Goal: Find specific page/section: Find specific page/section

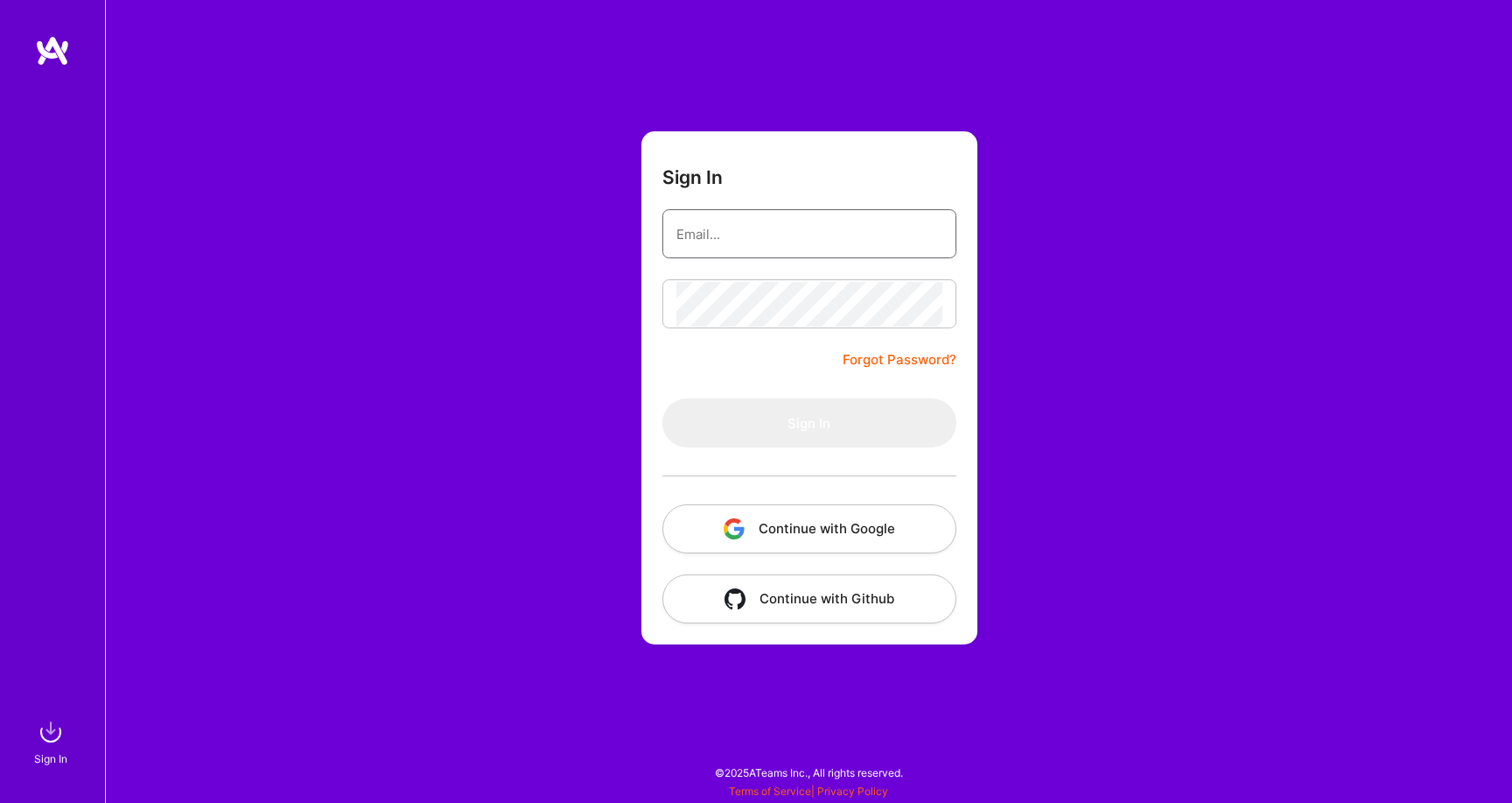
type input "[EMAIL_ADDRESS][DOMAIN_NAME]"
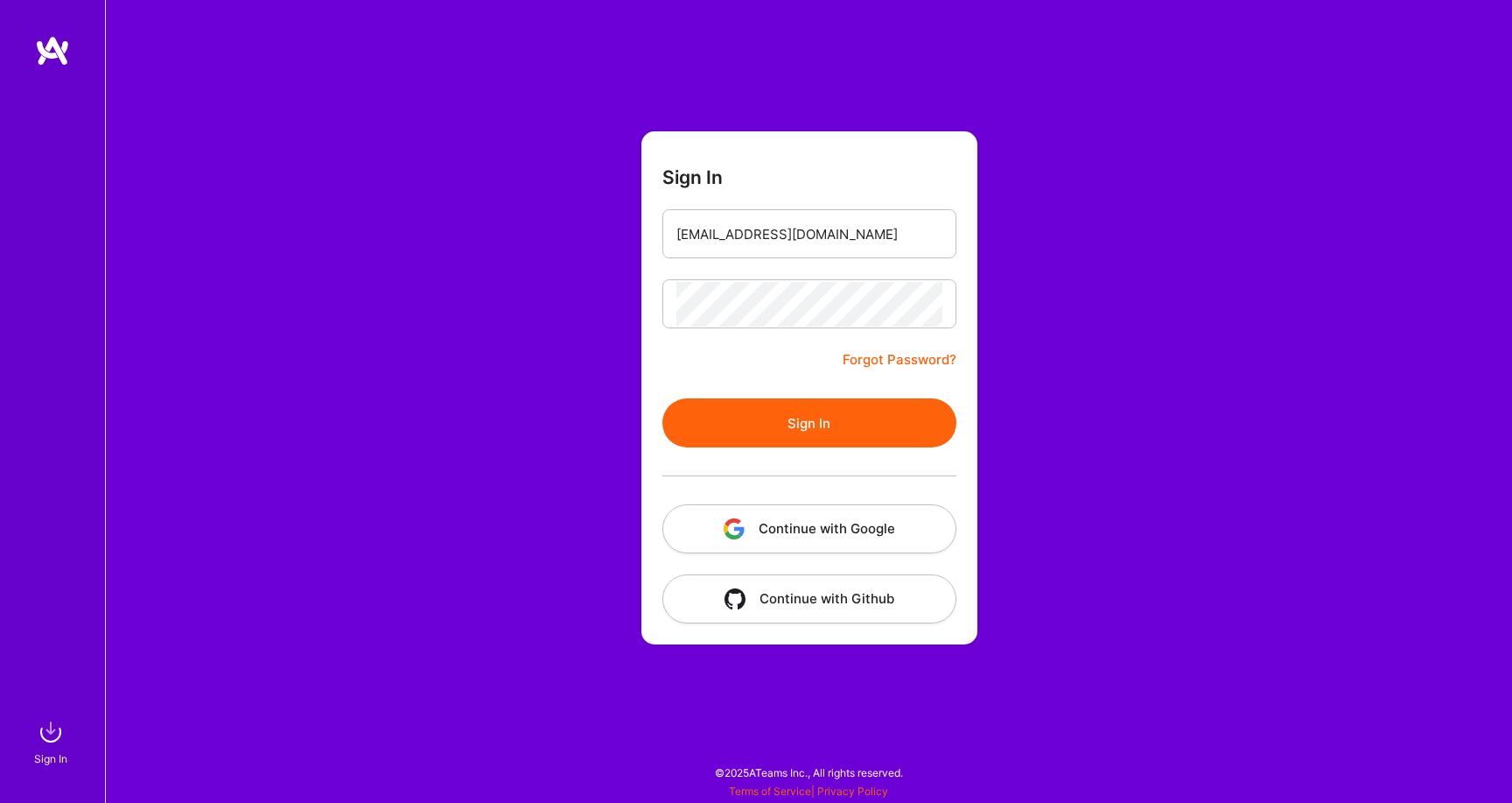
click at [717, 406] on button "Sign In" at bounding box center [809, 422] width 294 height 49
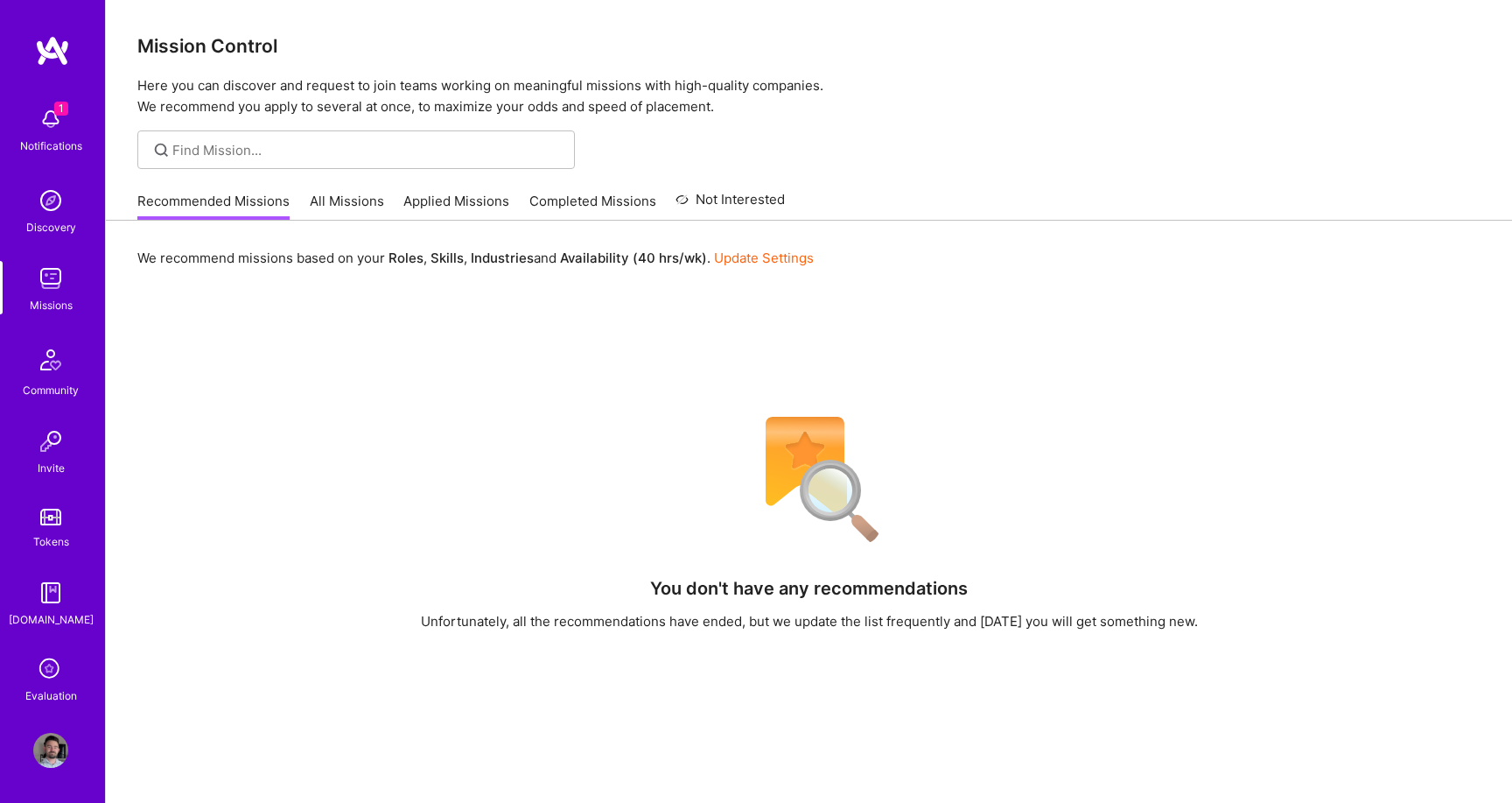
click at [352, 206] on link "All Missions" at bounding box center [347, 206] width 74 height 29
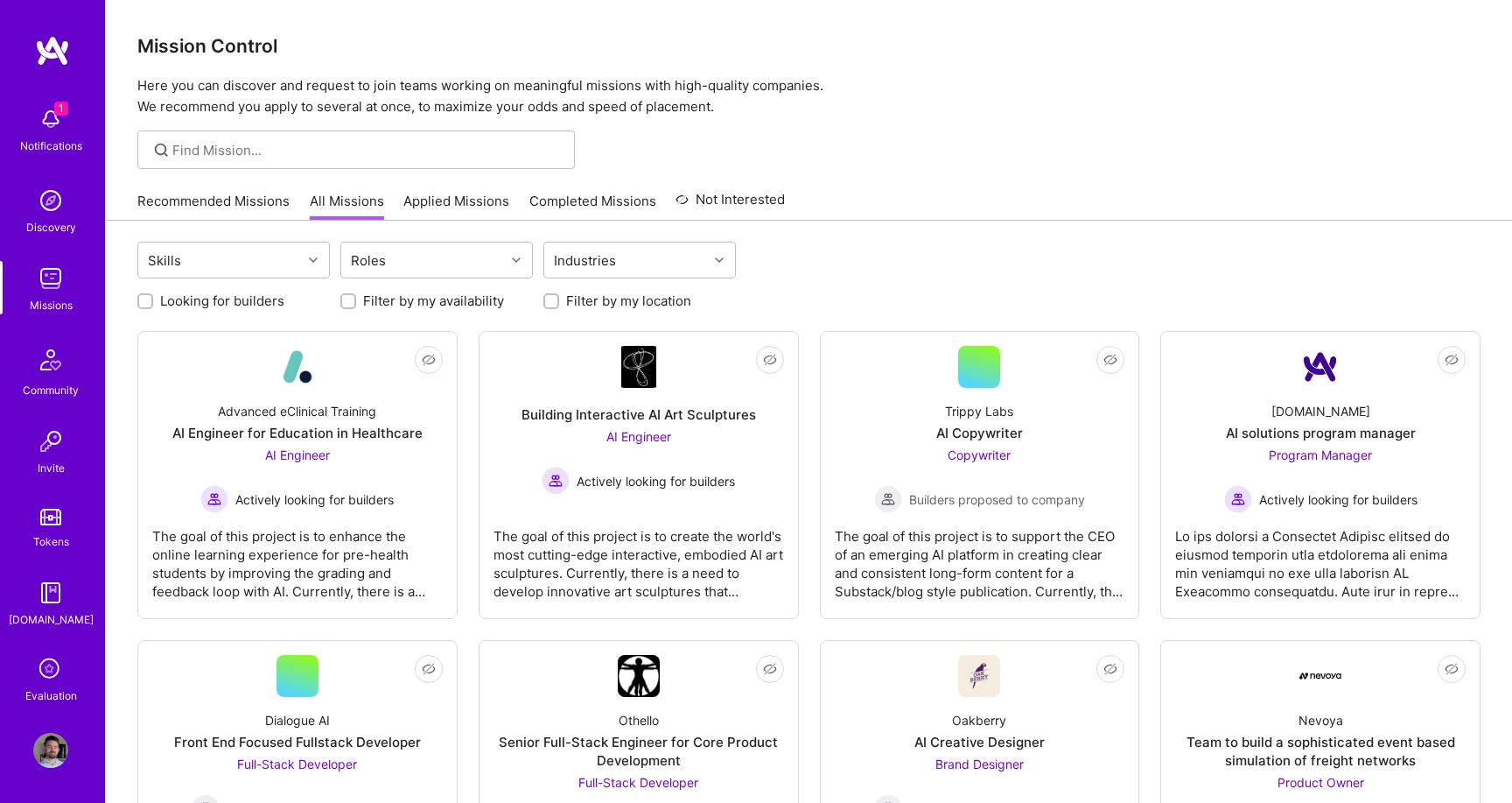
click at [203, 201] on link "Recommended Missions" at bounding box center [213, 206] width 152 height 29
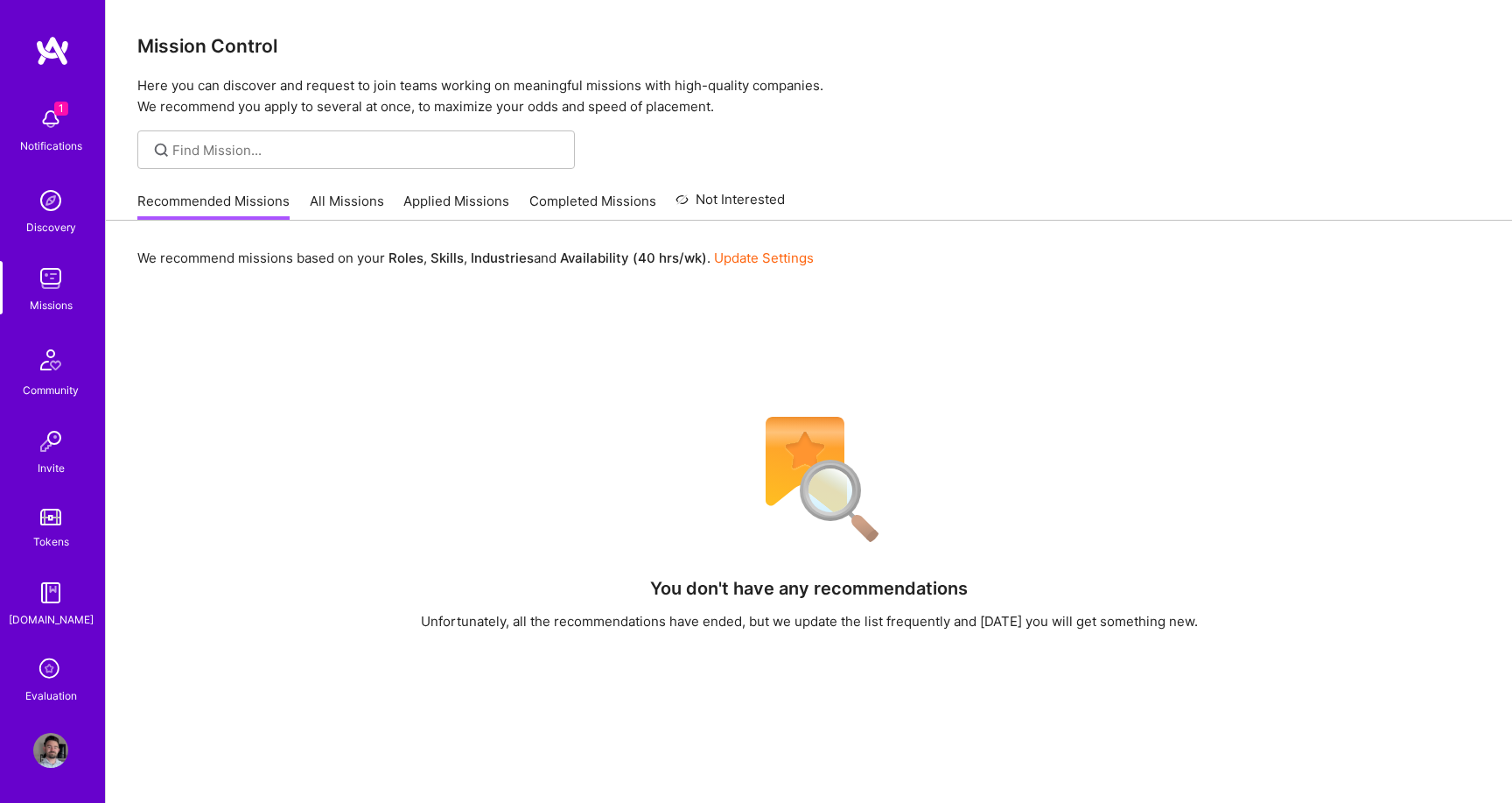
click at [56, 118] on img at bounding box center [50, 119] width 35 height 35
